Goal: Task Accomplishment & Management: Manage account settings

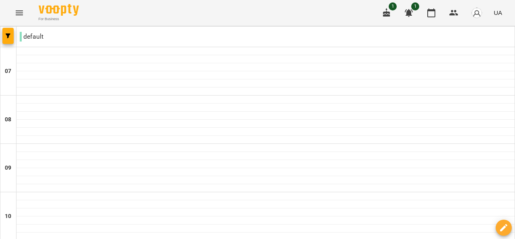
scroll to position [488, 0]
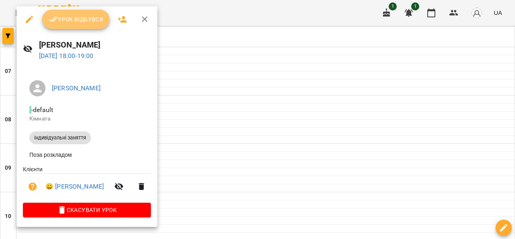
click at [97, 14] on button "Урок відбувся" at bounding box center [76, 19] width 68 height 19
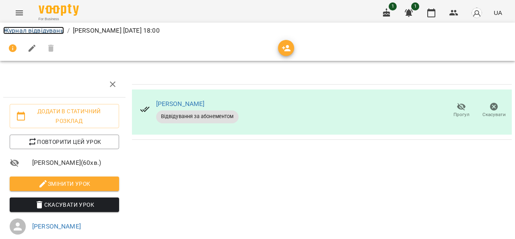
click at [36, 27] on link "Журнал відвідувань" at bounding box center [33, 31] width 61 height 8
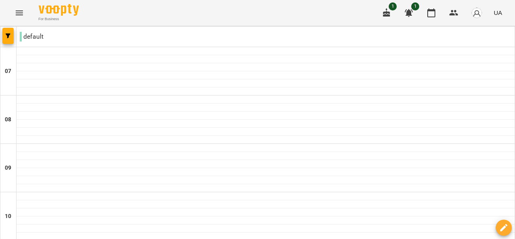
scroll to position [442, 0]
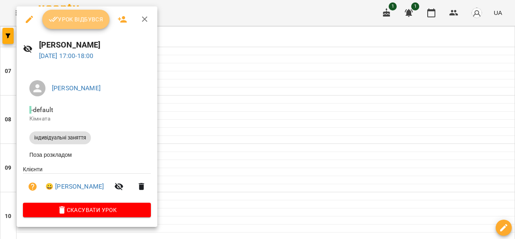
click at [57, 22] on icon "button" at bounding box center [54, 19] width 10 height 10
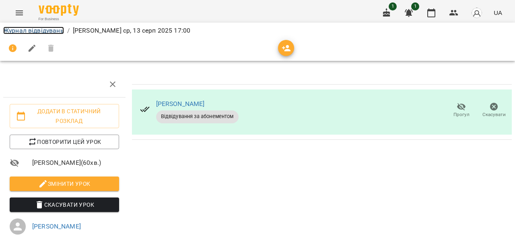
click at [54, 28] on link "Журнал відвідувань" at bounding box center [33, 31] width 61 height 8
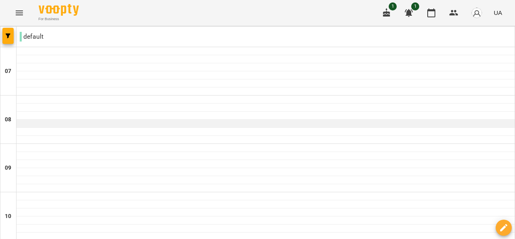
scroll to position [434, 0]
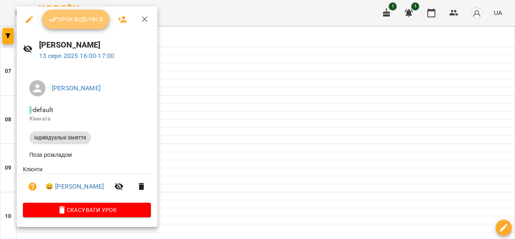
click at [60, 21] on span "Урок відбувся" at bounding box center [76, 19] width 55 height 10
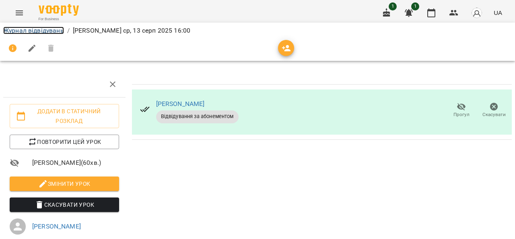
click at [47, 33] on link "Журнал відвідувань" at bounding box center [33, 31] width 61 height 8
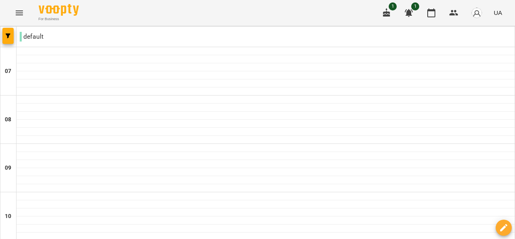
scroll to position [438, 0]
